Goal: Find specific page/section: Find specific page/section

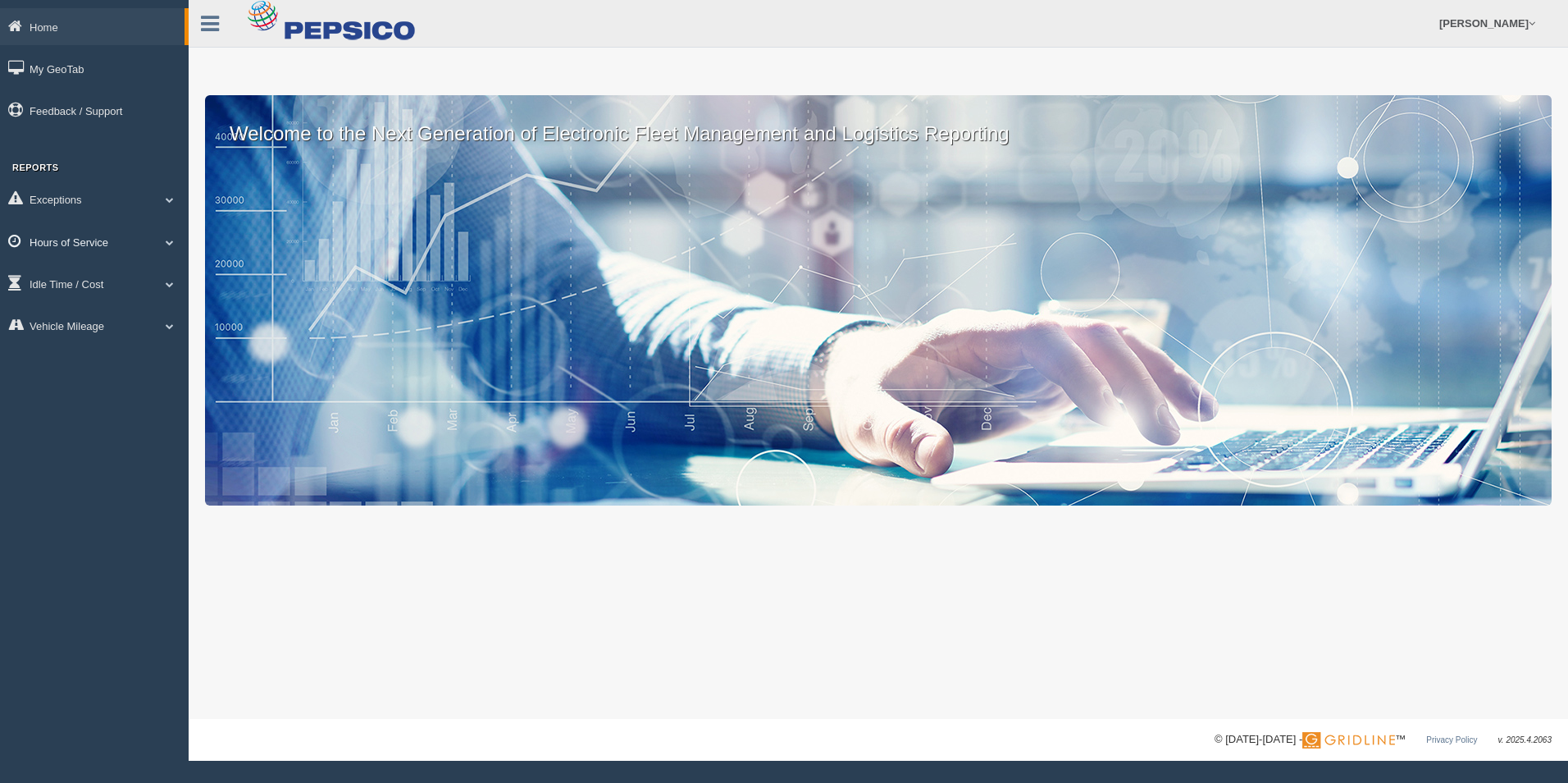
click at [105, 245] on link "Hours of Service" at bounding box center [94, 242] width 188 height 37
click at [100, 276] on link "HOS Explanation Reports" at bounding box center [107, 280] width 155 height 30
